Goal: Navigation & Orientation: Find specific page/section

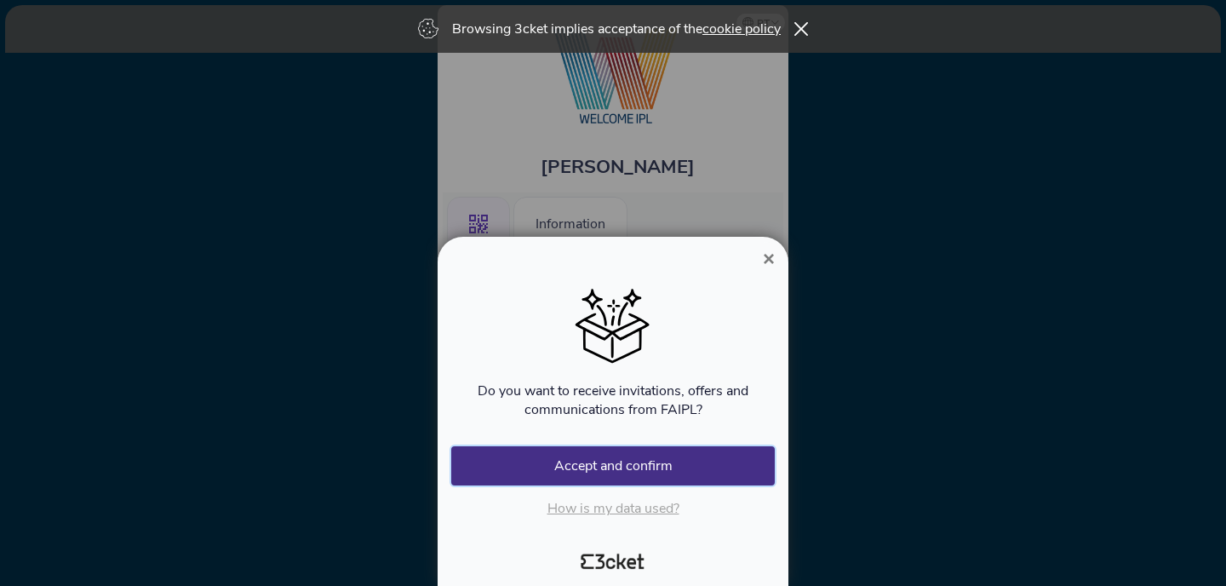
click at [650, 464] on font "Accept and confirm" at bounding box center [613, 465] width 118 height 19
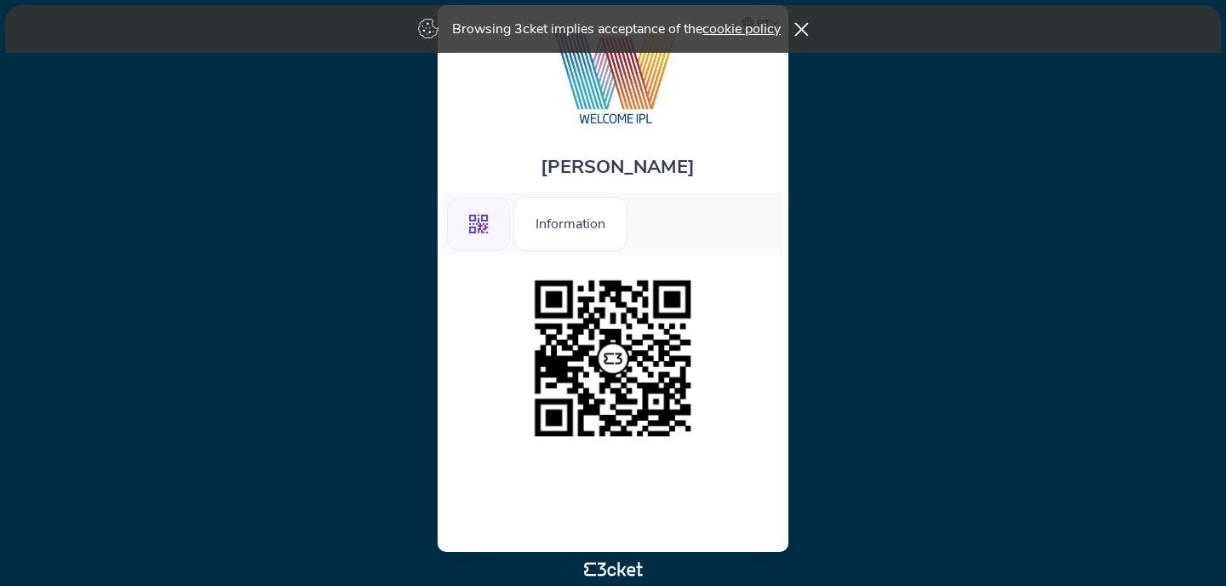
click at [799, 32] on icon at bounding box center [801, 29] width 14 height 14
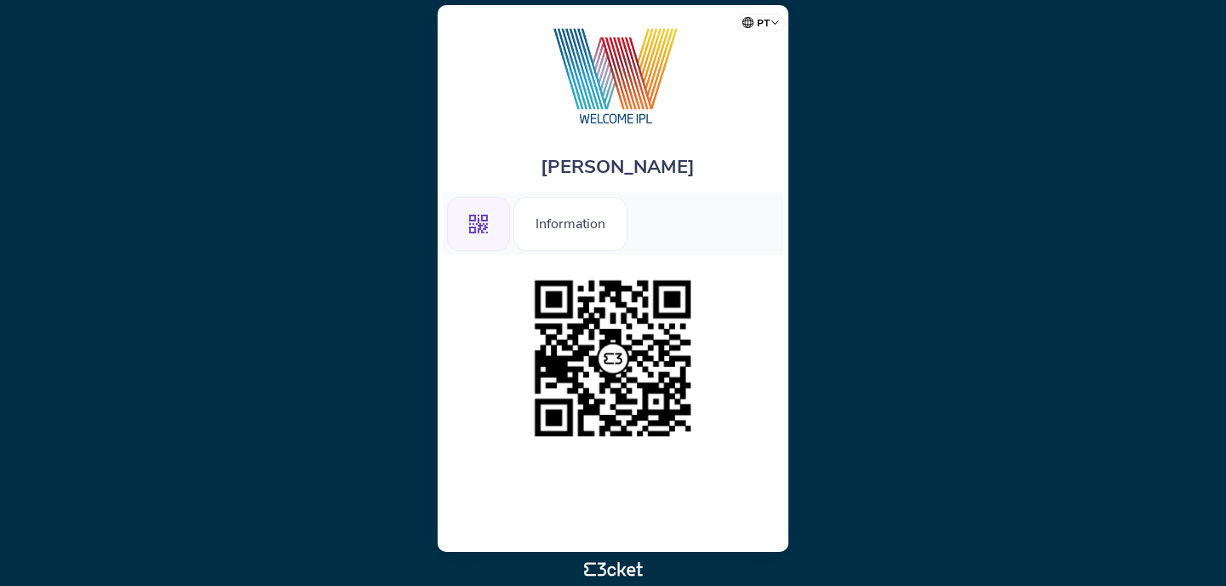
click at [769, 17] on select "Portuguese (Portugal) English Spanish Catalan Français" at bounding box center [763, 19] width 43 height 33
select select "es"
click at [742, 3] on select "Portuguese (Portugal) English Spanish Catalan Français" at bounding box center [763, 19] width 43 height 33
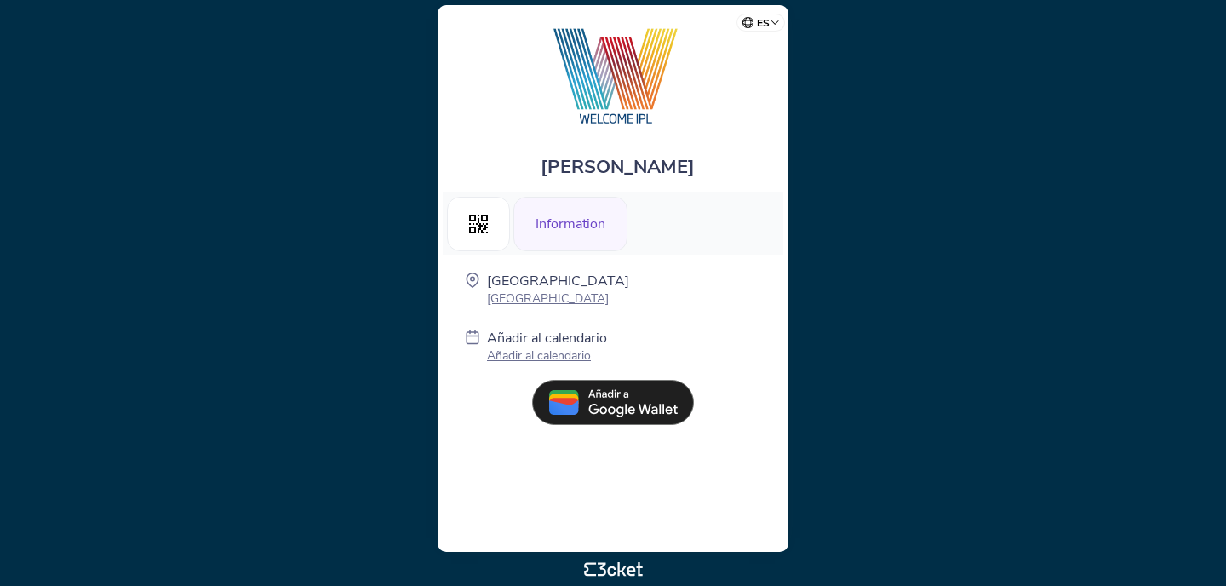
click at [765, 23] on select "Portuguese ([GEOGRAPHIC_DATA]) English Spanish Catalan [DEMOGRAPHIC_DATA]" at bounding box center [763, 19] width 43 height 33
select select "en"
click at [742, 3] on select "Portuguese ([GEOGRAPHIC_DATA]) English Spanish Catalan [DEMOGRAPHIC_DATA]" at bounding box center [763, 19] width 43 height 33
click at [580, 243] on div "Information" at bounding box center [570, 224] width 114 height 54
